Goal: Task Accomplishment & Management: Use online tool/utility

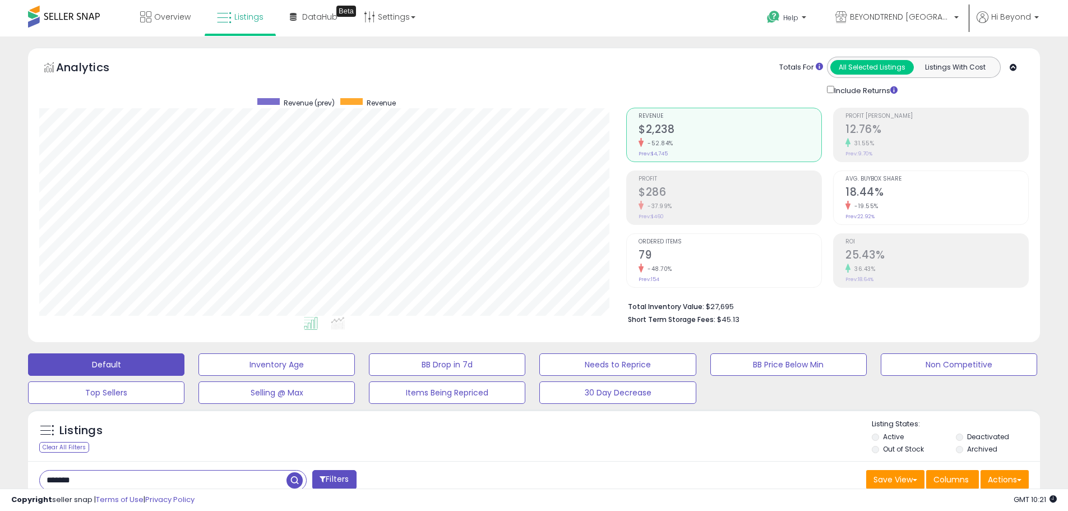
scroll to position [280, 0]
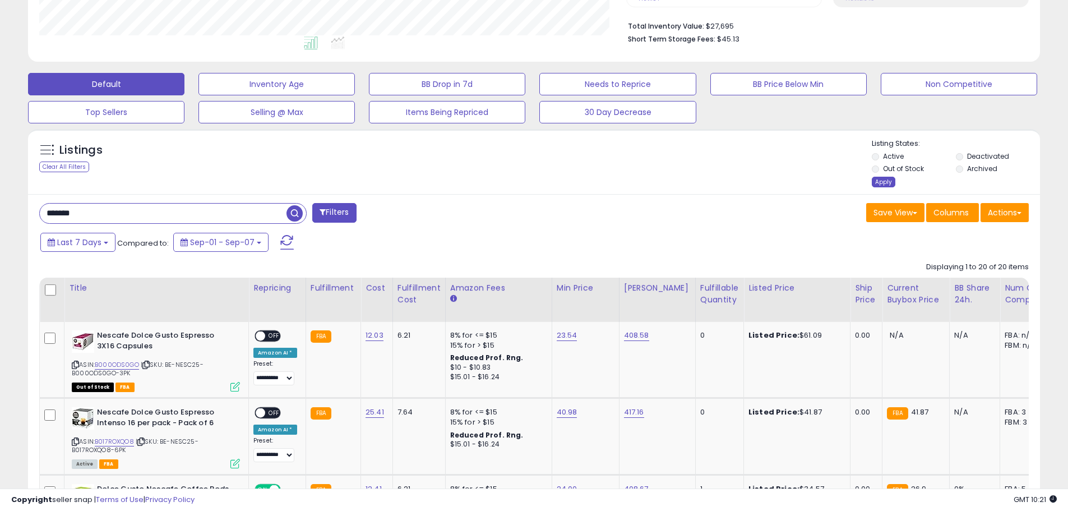
click at [886, 179] on div "Apply" at bounding box center [884, 182] width 24 height 11
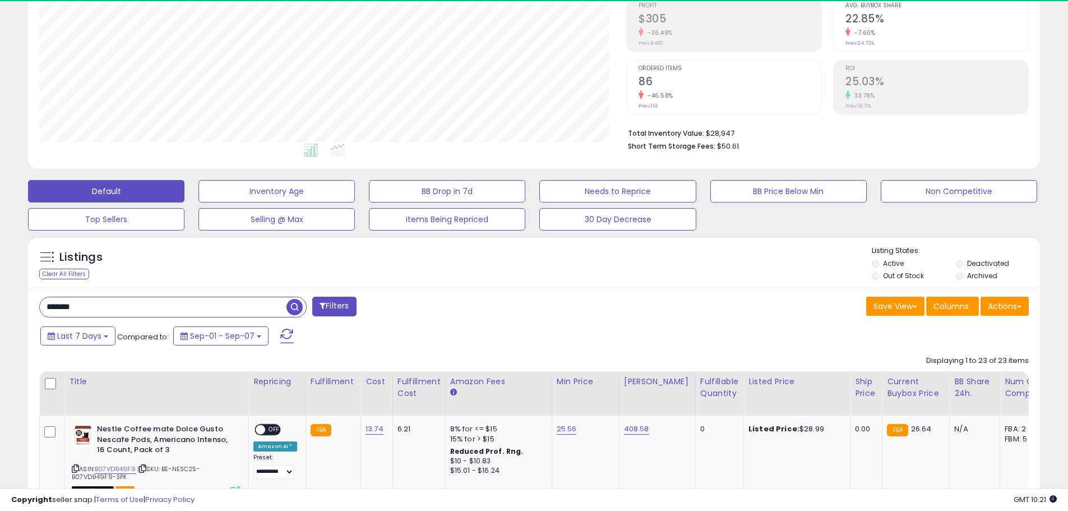
scroll to position [230, 587]
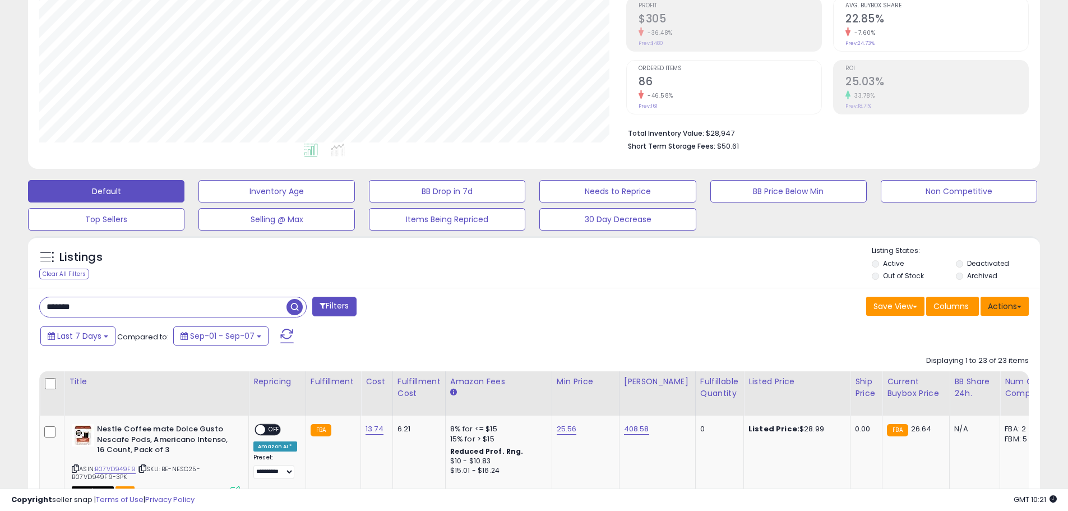
click at [993, 312] on button "Actions" at bounding box center [1005, 306] width 48 height 19
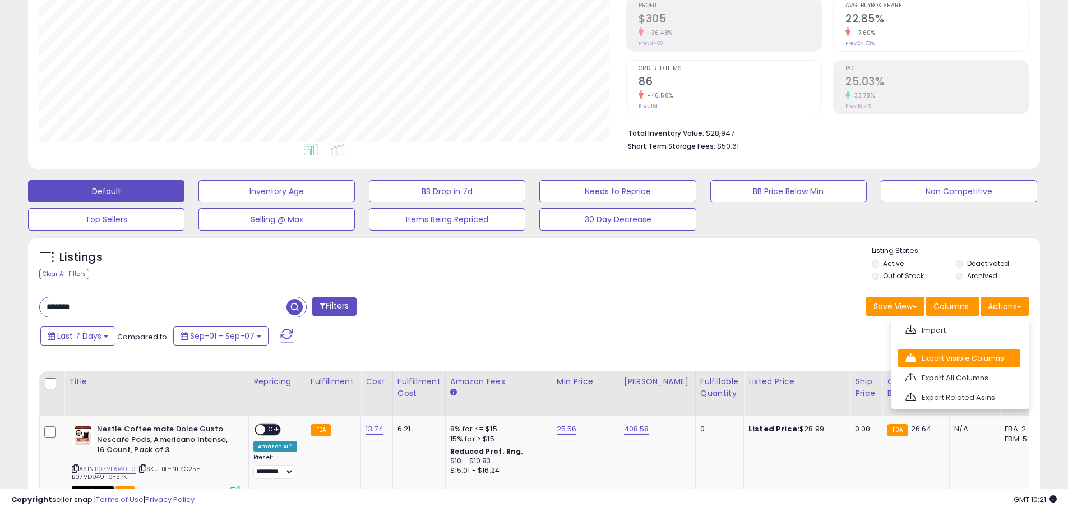
click at [954, 354] on link "Export Visible Columns" at bounding box center [959, 357] width 123 height 17
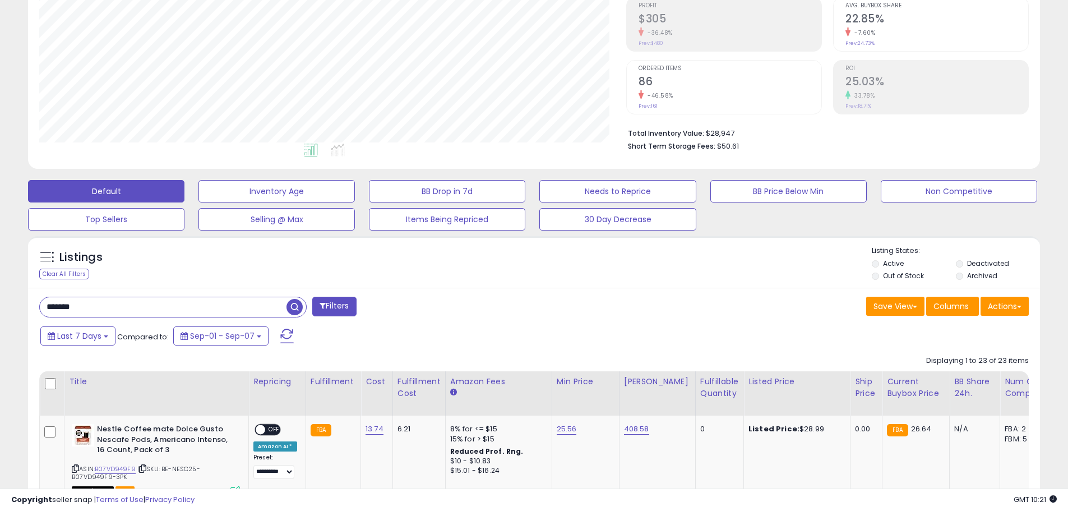
click at [889, 132] on li "Total Inventory Value: $28,947" at bounding box center [824, 132] width 393 height 13
click at [1006, 305] on button "Actions" at bounding box center [1005, 306] width 48 height 19
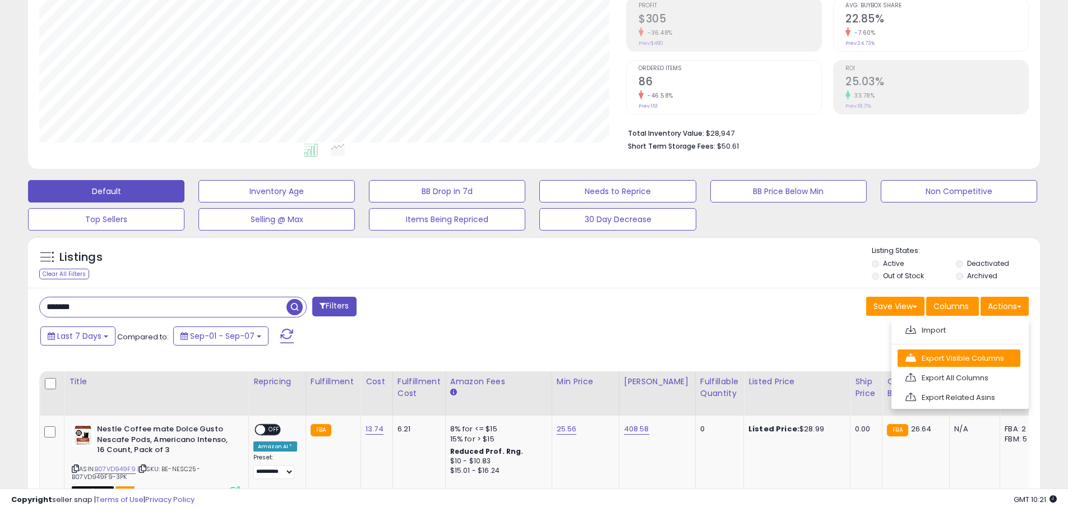
click at [955, 360] on link "Export Visible Columns" at bounding box center [959, 357] width 123 height 17
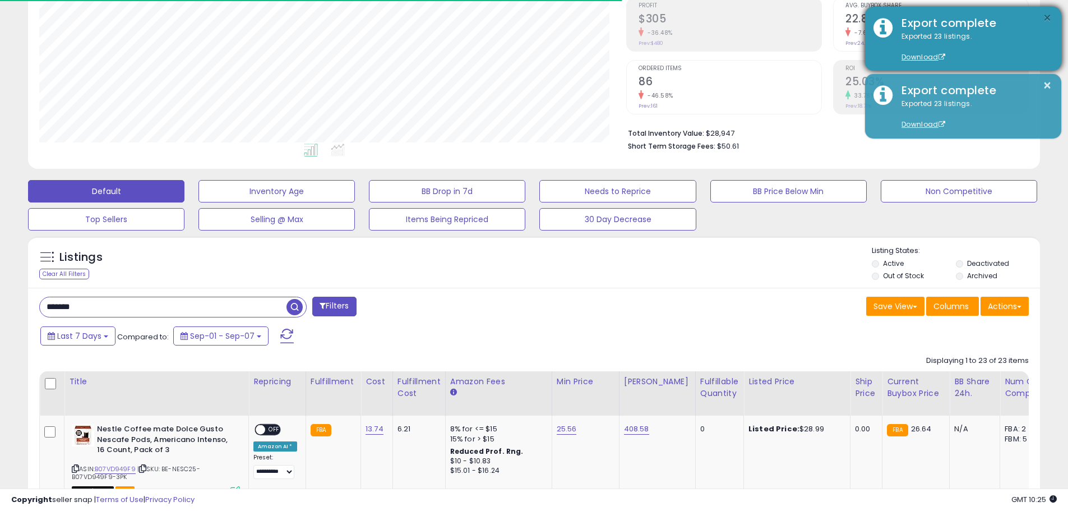
click at [1048, 19] on button "×" at bounding box center [1047, 18] width 9 height 14
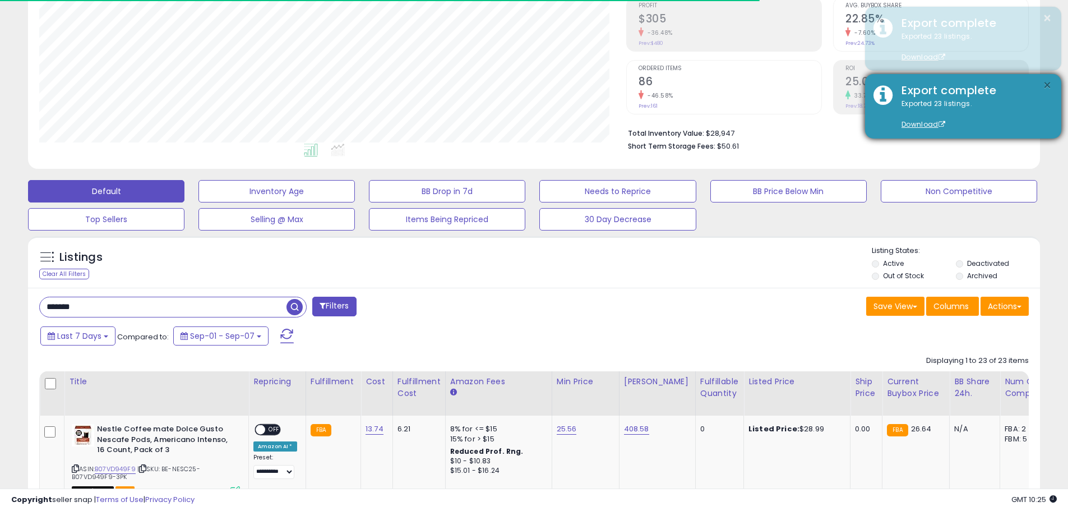
click at [1048, 81] on button "×" at bounding box center [1047, 86] width 9 height 14
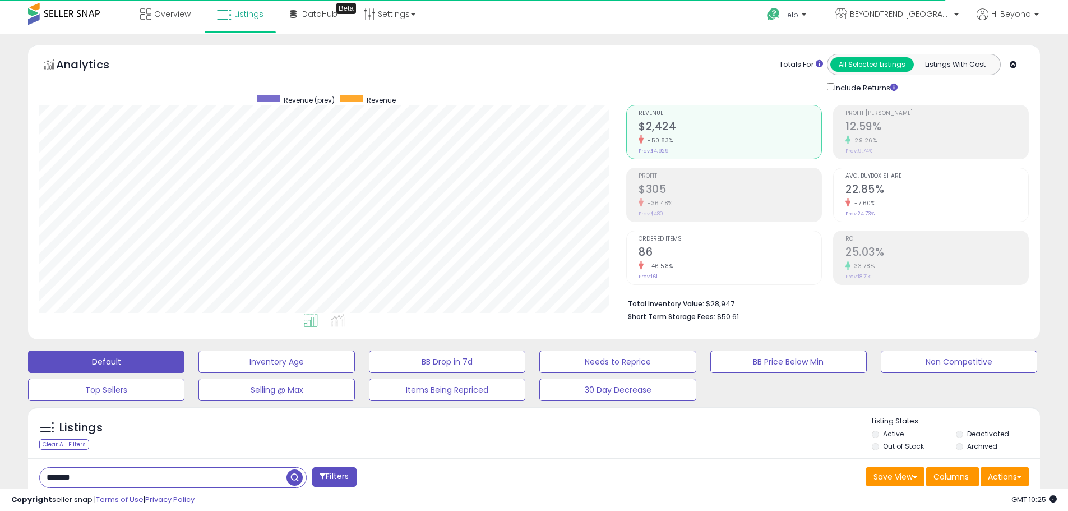
scroll to position [0, 0]
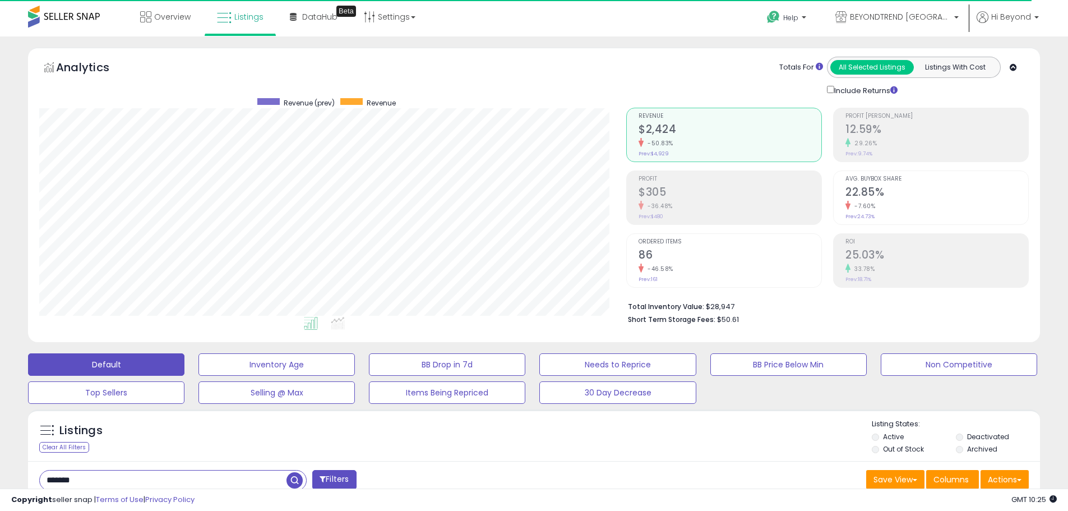
click at [487, 26] on div "Overview Listings Beta" at bounding box center [345, 24] width 707 height 48
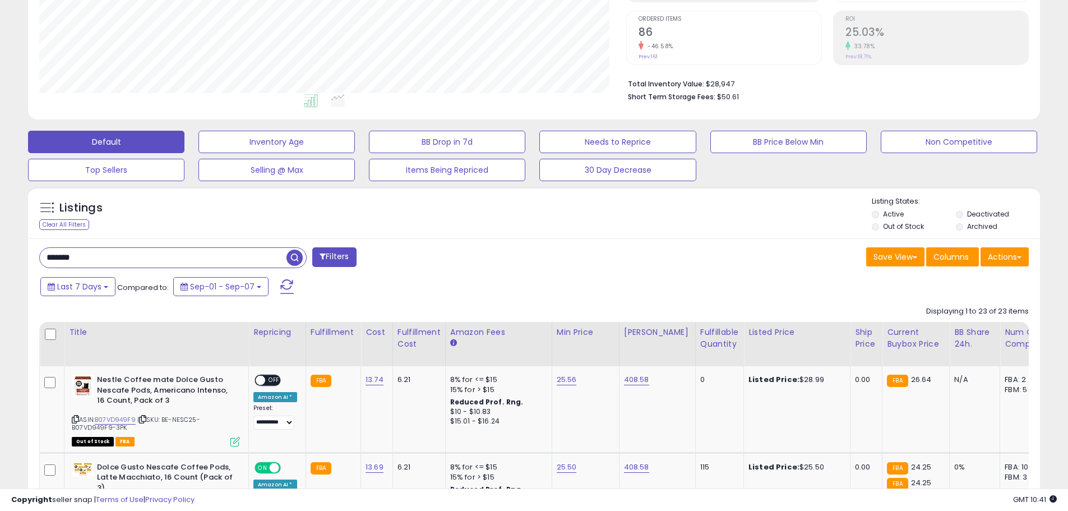
scroll to position [224, 0]
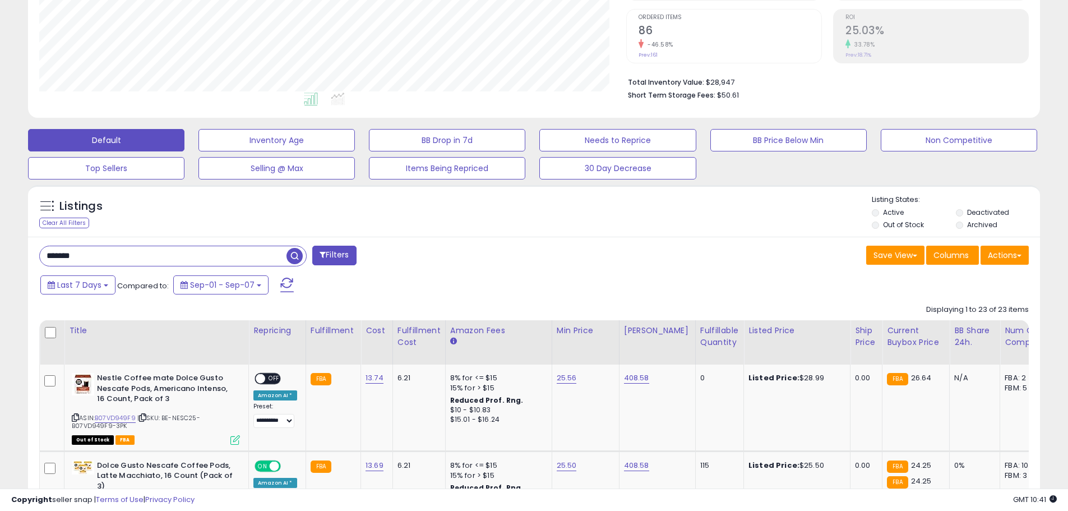
drag, startPoint x: 94, startPoint y: 258, endPoint x: 47, endPoint y: 259, distance: 47.1
click at [47, 259] on input "*******" at bounding box center [163, 256] width 247 height 20
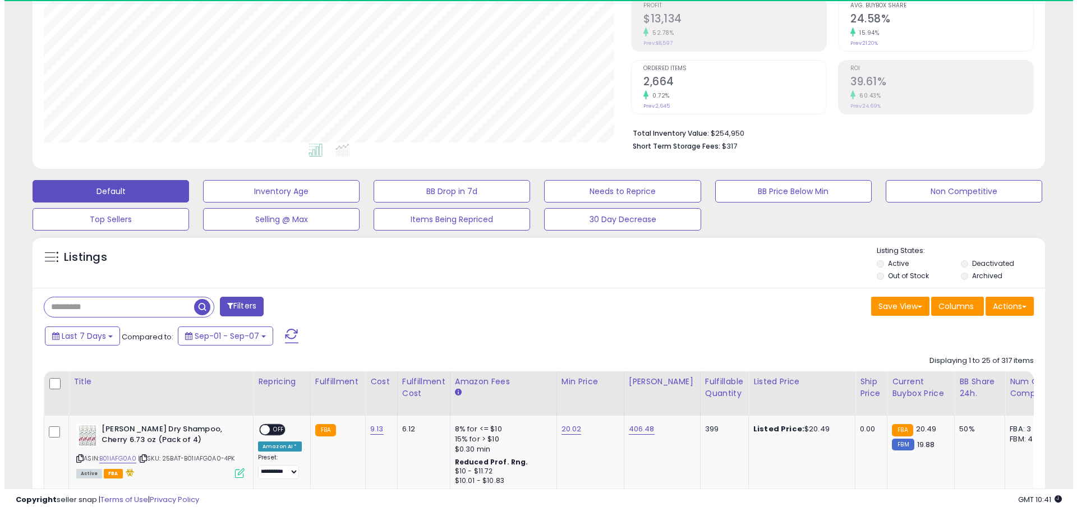
scroll to position [230, 587]
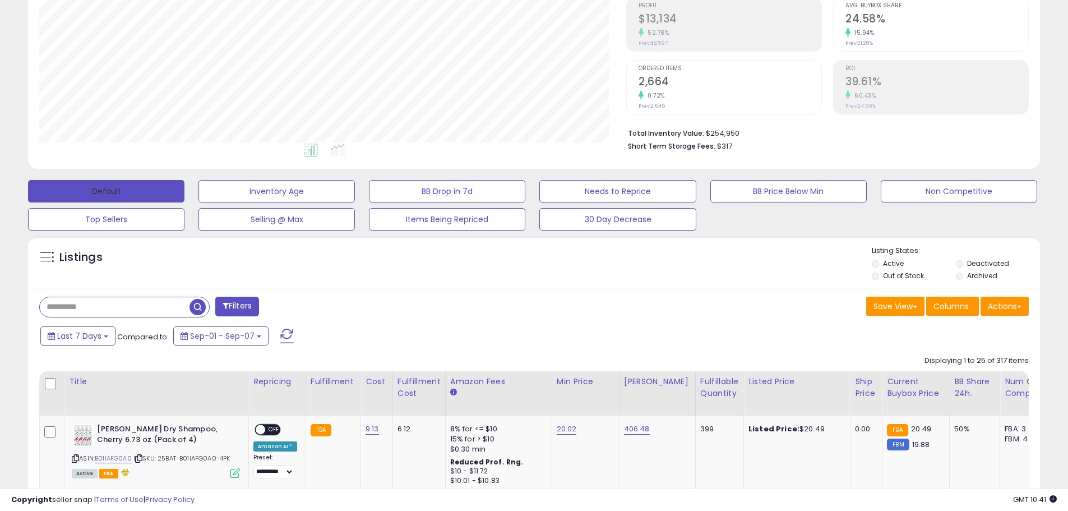
click at [124, 198] on button "Default" at bounding box center [106, 191] width 156 height 22
click at [1014, 305] on button "Actions" at bounding box center [1005, 306] width 48 height 19
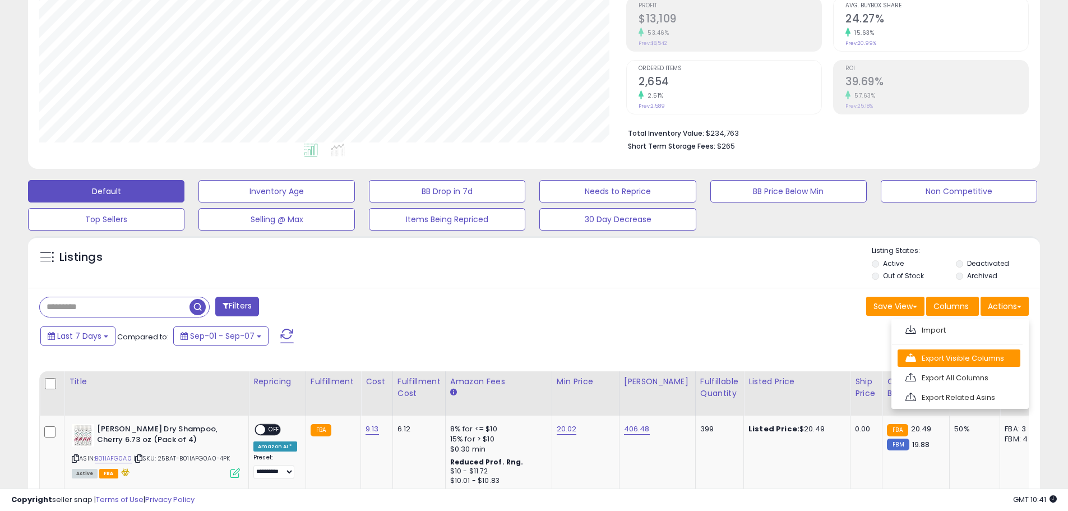
click at [949, 355] on link "Export Visible Columns" at bounding box center [959, 357] width 123 height 17
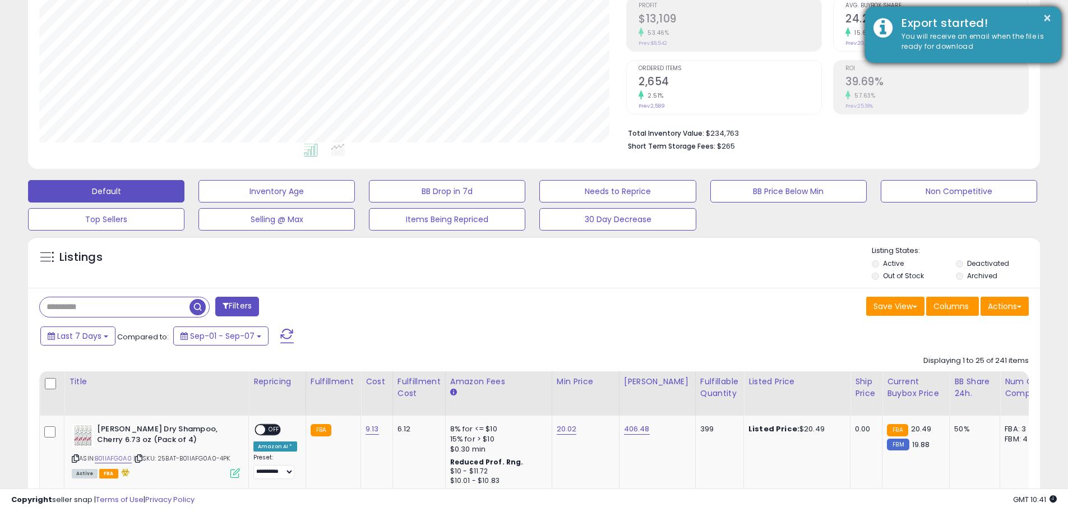
click at [938, 43] on div "You will receive an email when the file is ready for download" at bounding box center [973, 41] width 160 height 21
click at [916, 54] on link "Download" at bounding box center [924, 57] width 44 height 10
click at [1050, 21] on button "×" at bounding box center [1047, 18] width 9 height 14
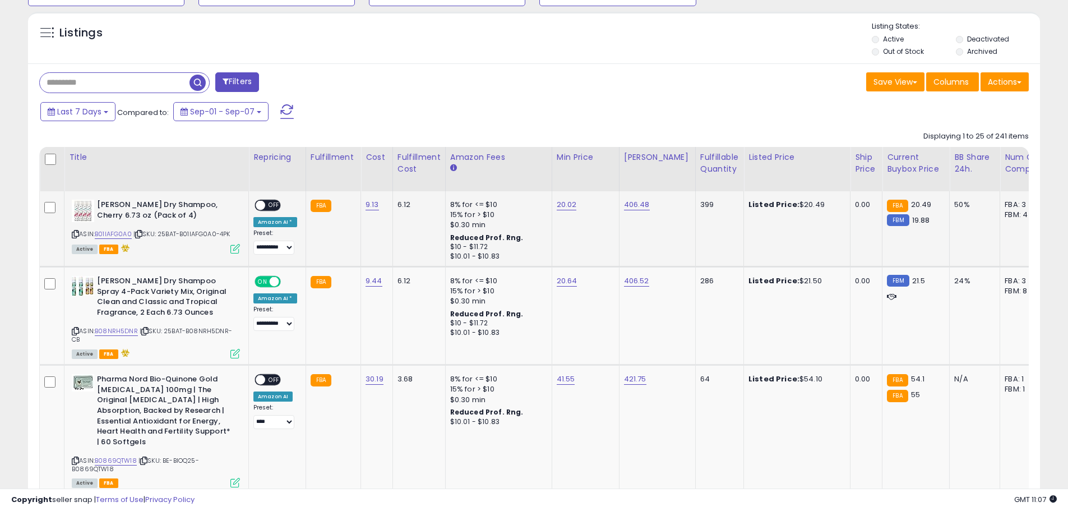
scroll to position [454, 0]
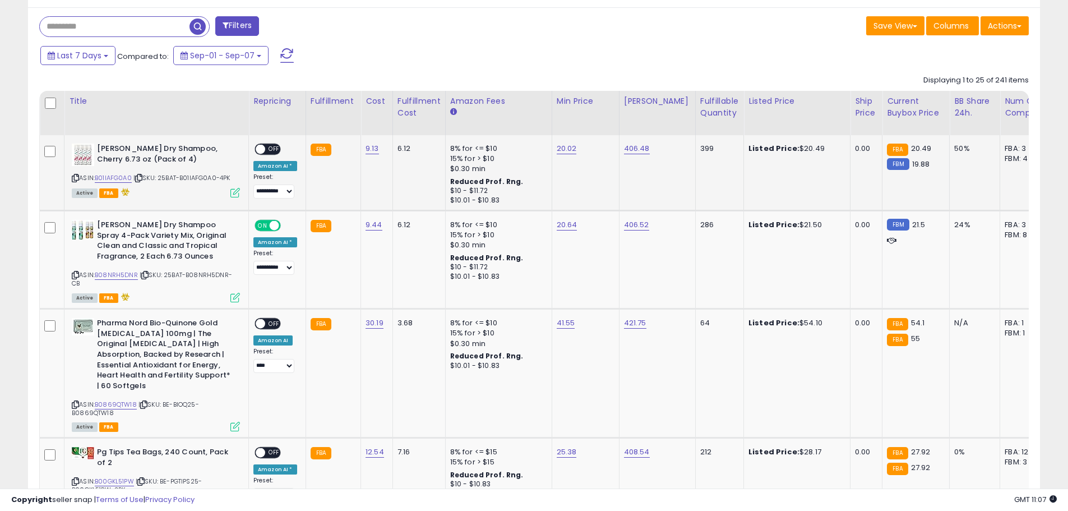
click at [259, 147] on span at bounding box center [261, 150] width 10 height 10
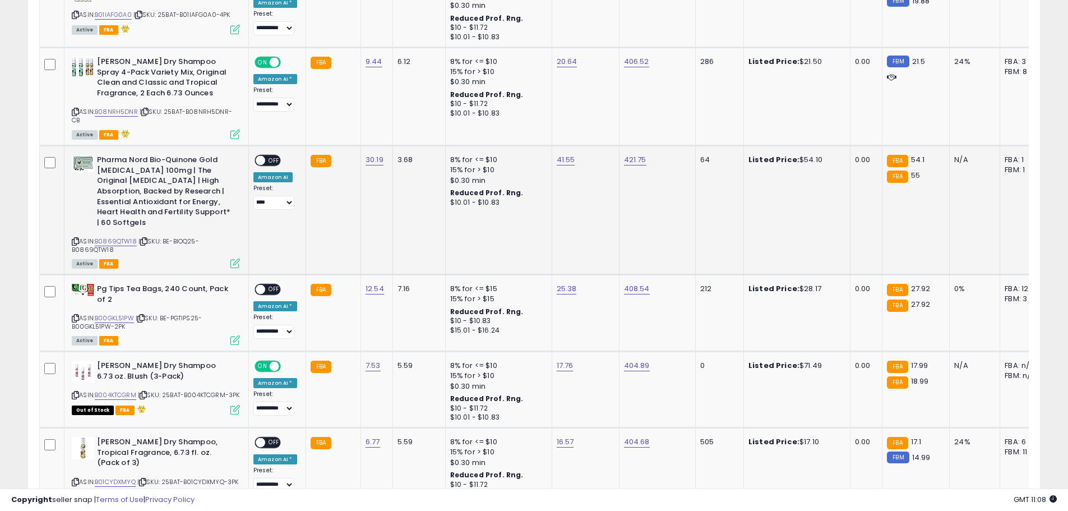
scroll to position [622, 0]
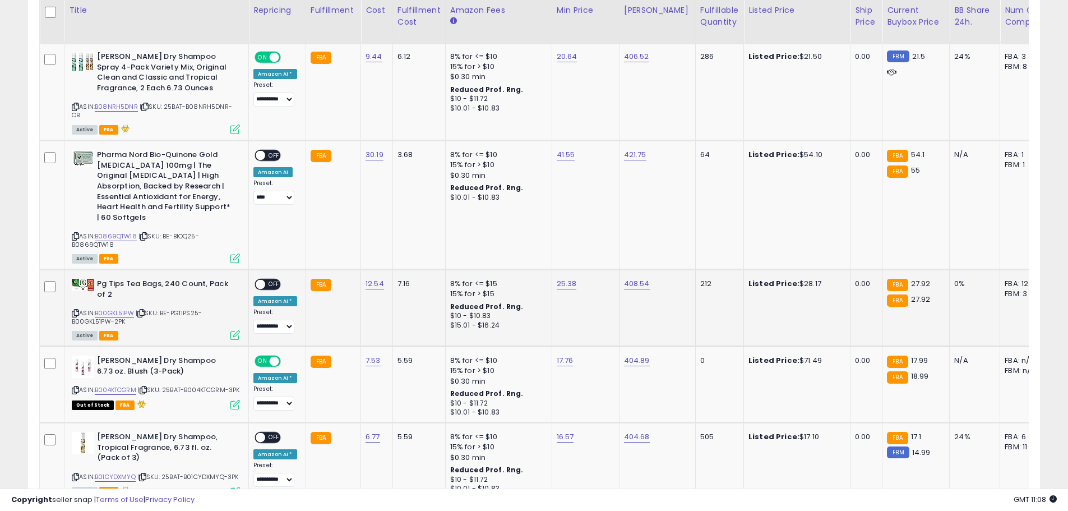
click at [264, 280] on span at bounding box center [261, 285] width 10 height 10
click at [260, 280] on span at bounding box center [261, 285] width 10 height 10
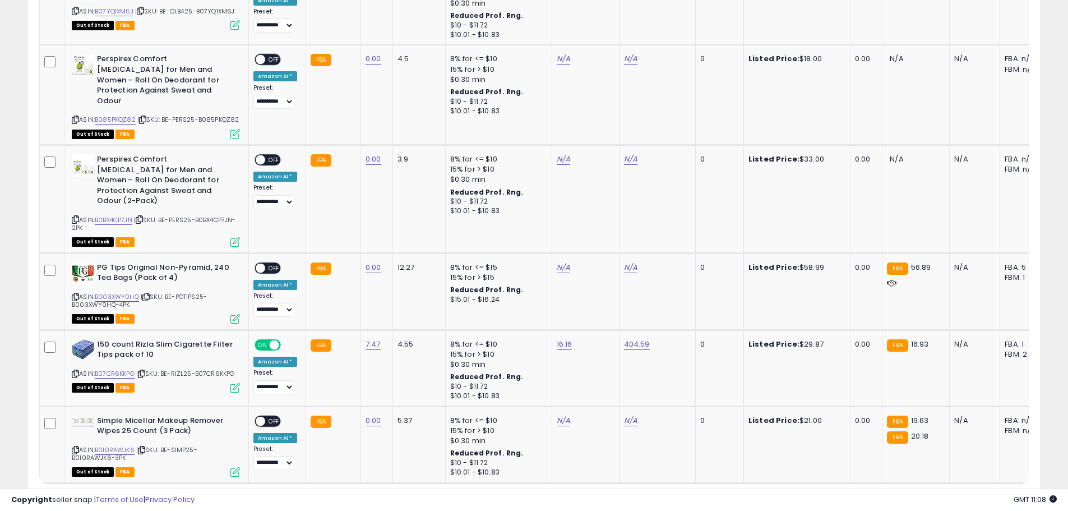
scroll to position [2249, 0]
